Goal: Information Seeking & Learning: Learn about a topic

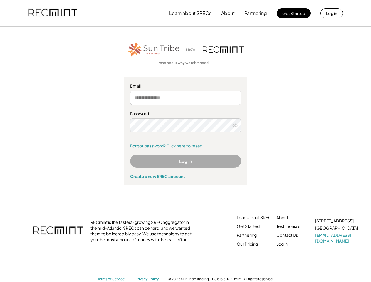
click at [185, 141] on div "Password Remember me Forgot password? Click here to reset." at bounding box center [185, 130] width 111 height 38
click at [185, 13] on button "Learn about SRECs" at bounding box center [190, 13] width 42 height 12
click at [186, 13] on button "Learn about SRECs" at bounding box center [190, 13] width 42 height 12
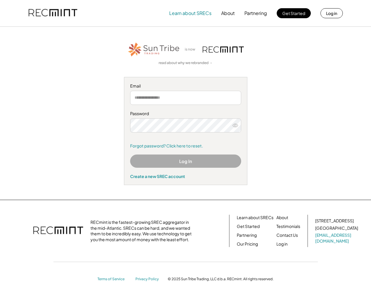
click at [53, 13] on img at bounding box center [53, 13] width 49 height 20
click at [256, 13] on button "Partnering" at bounding box center [256, 13] width 23 height 12
click at [190, 13] on button "Learn about SRECs" at bounding box center [190, 13] width 42 height 12
click at [228, 13] on button "About" at bounding box center [228, 13] width 14 height 12
